Goal: Entertainment & Leisure: Consume media (video, audio)

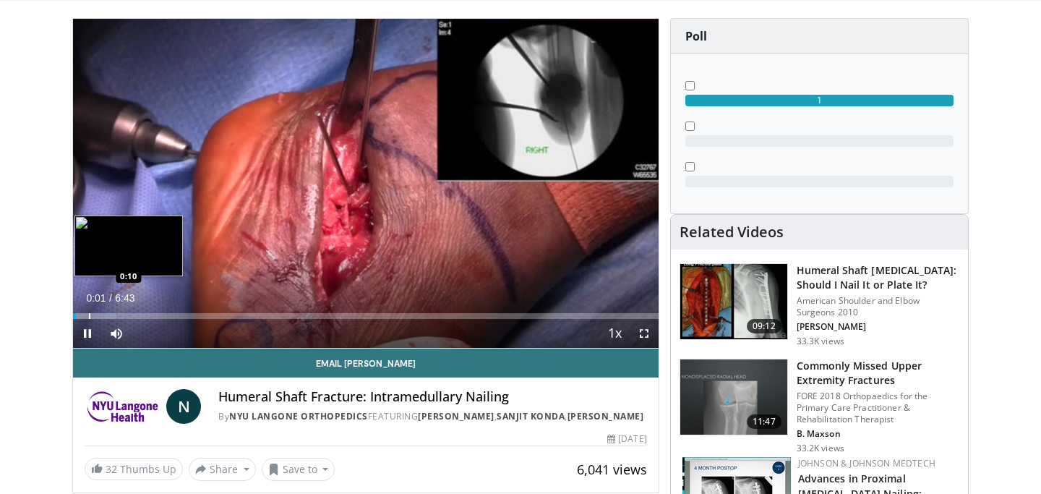
click at [89, 313] on div "Progress Bar" at bounding box center [89, 316] width 1 height 6
click at [108, 314] on div "Progress Bar" at bounding box center [108, 316] width 1 height 6
click at [130, 314] on div "Progress Bar" at bounding box center [130, 316] width 1 height 6
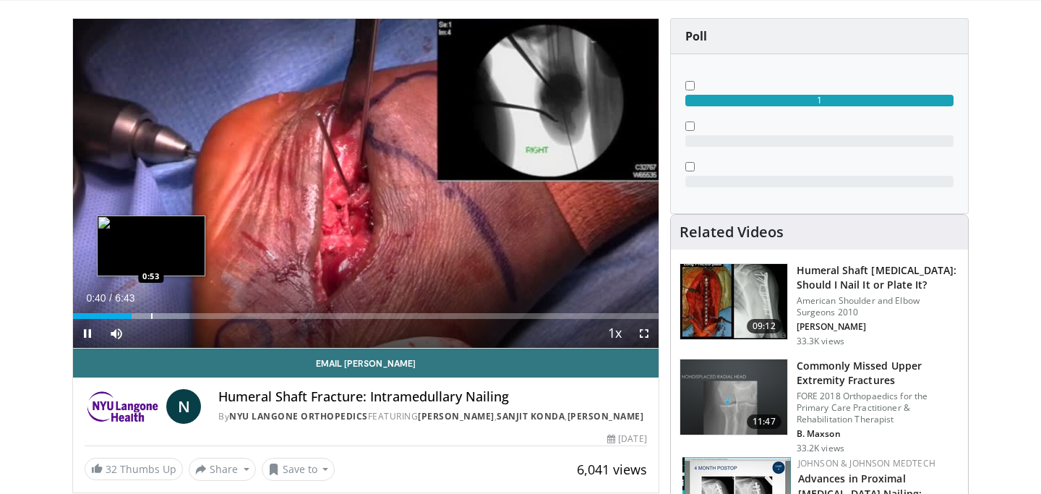
click at [150, 314] on div "10 seconds Tap to unmute" at bounding box center [365, 183] width 585 height 329
click at [169, 314] on div "Progress Bar" at bounding box center [169, 316] width 1 height 6
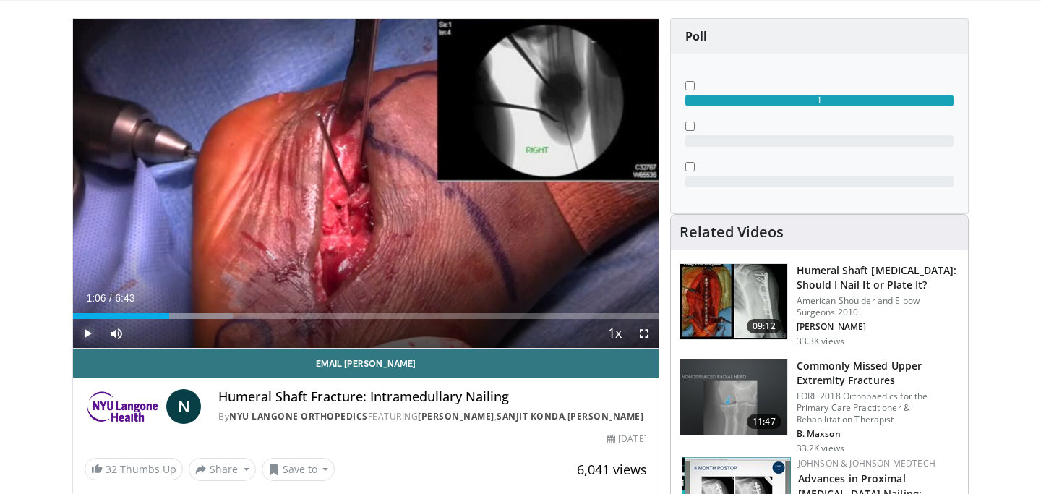
click at [87, 332] on span "Video Player" at bounding box center [87, 333] width 29 height 29
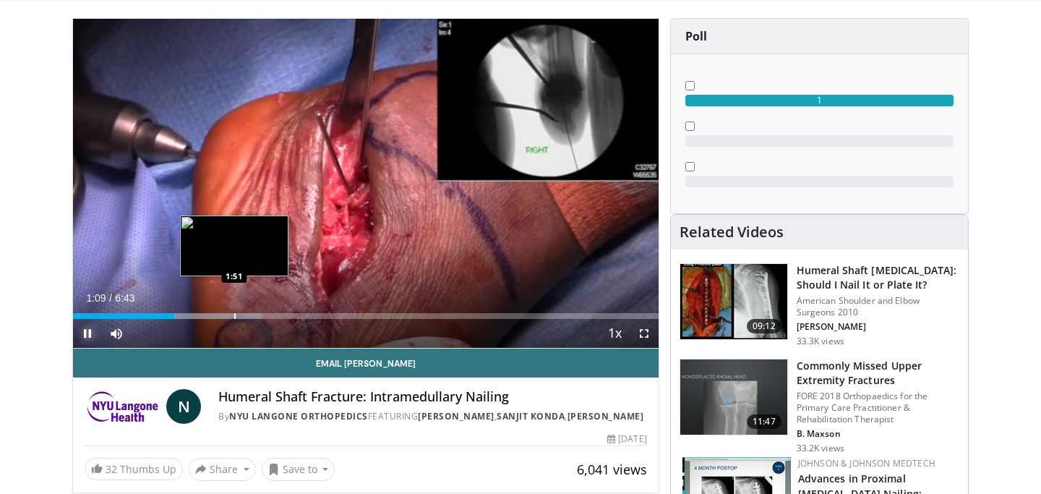
click at [234, 316] on div "Progress Bar" at bounding box center [234, 316] width 1 height 6
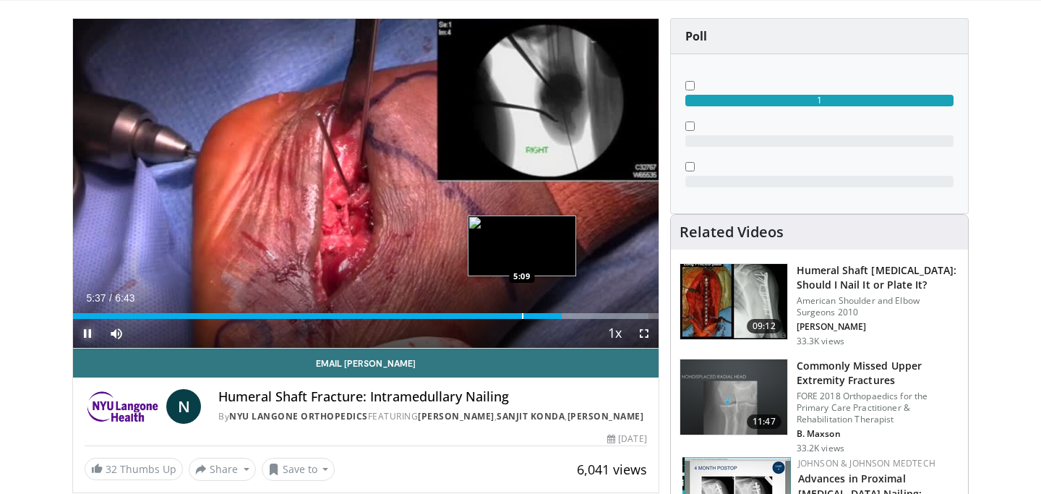
click at [522, 317] on div "Progress Bar" at bounding box center [522, 316] width 1 height 6
click at [513, 315] on div "Progress Bar" at bounding box center [513, 316] width 1 height 6
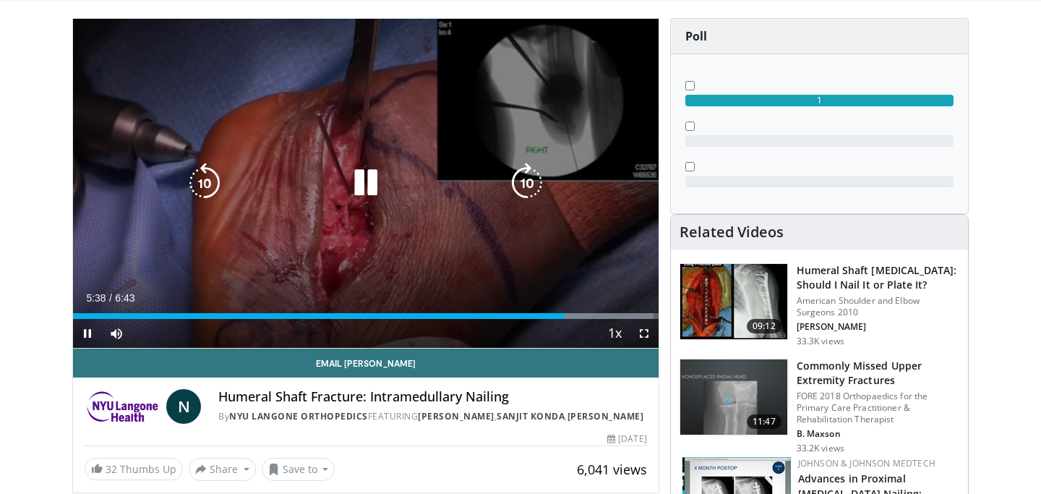
click at [350, 224] on div "10 seconds Tap to unmute" at bounding box center [365, 183] width 585 height 329
